Goal: Find specific page/section: Find specific page/section

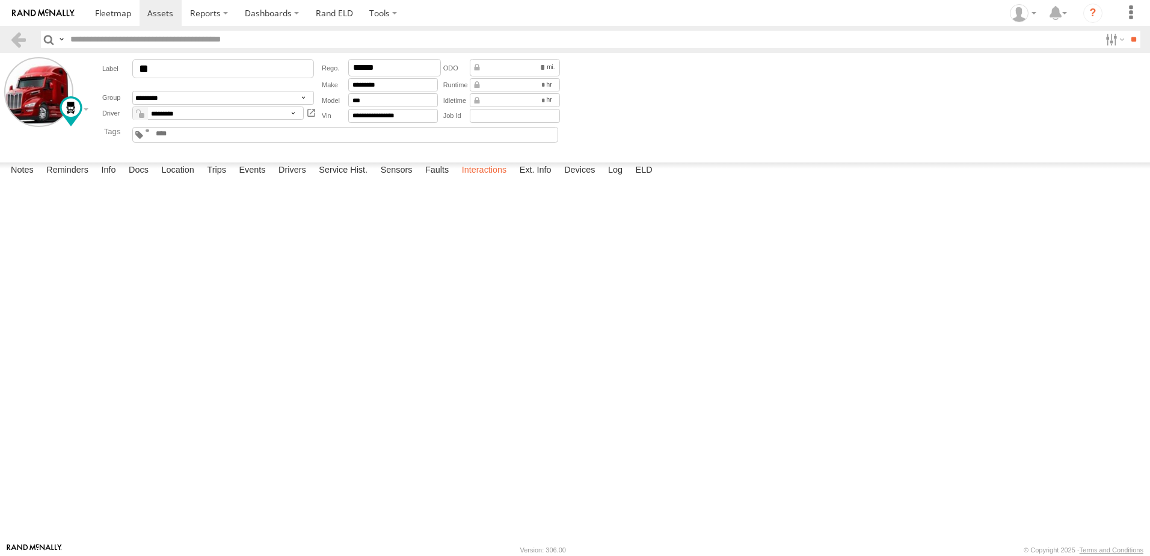
click at [474, 179] on label "Interactions" at bounding box center [484, 170] width 57 height 17
click at [20, 39] on link at bounding box center [18, 39] width 17 height 17
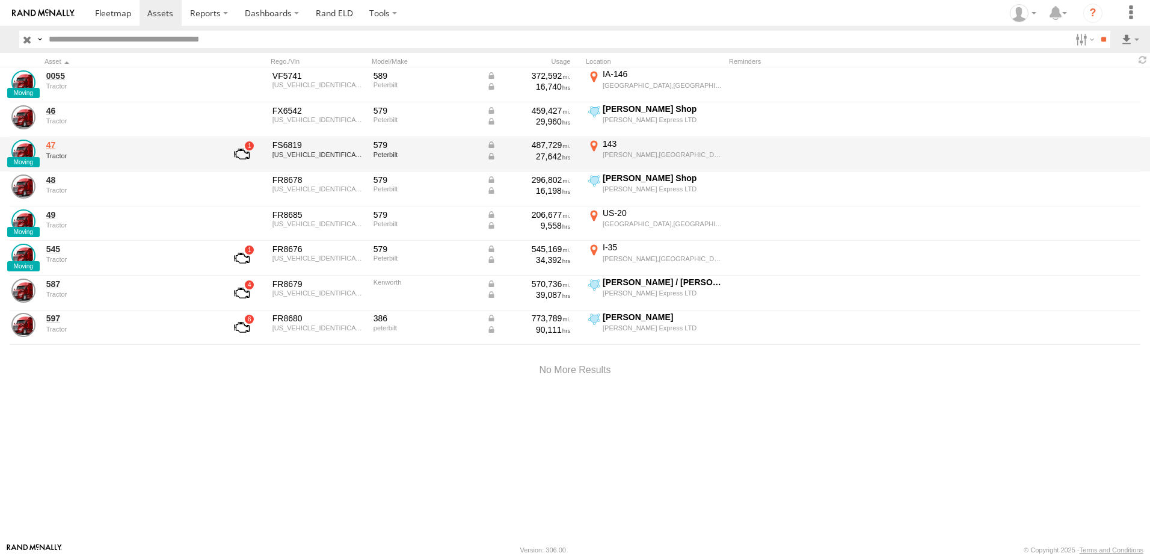
click at [54, 144] on link "47" at bounding box center [128, 145] width 165 height 11
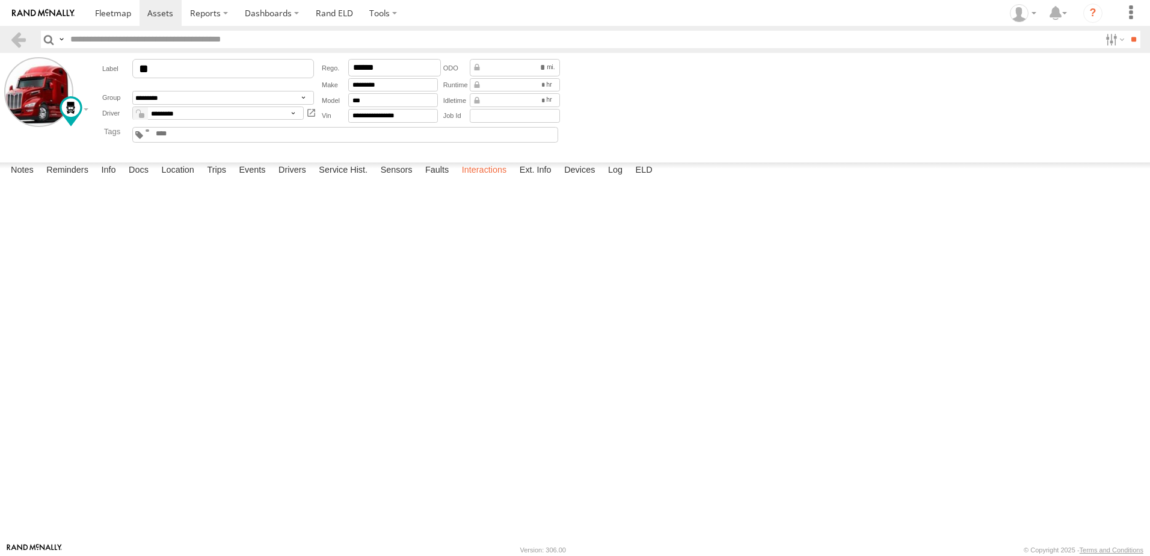
click at [492, 179] on label "Interactions" at bounding box center [484, 170] width 57 height 17
